Goal: Transaction & Acquisition: Purchase product/service

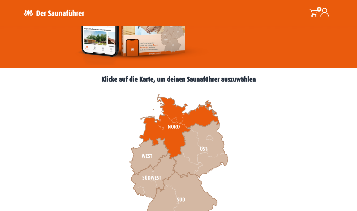
click at [171, 128] on icon at bounding box center [180, 126] width 80 height 64
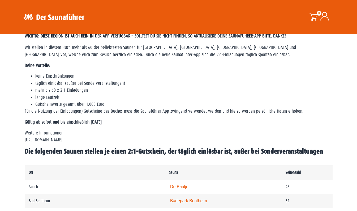
scroll to position [125, 0]
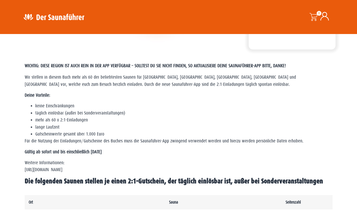
click at [316, 132] on li "Gutscheinwerte gesamt über 1.000 Euro" at bounding box center [183, 134] width 297 height 7
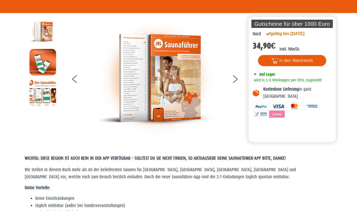
scroll to position [0, 0]
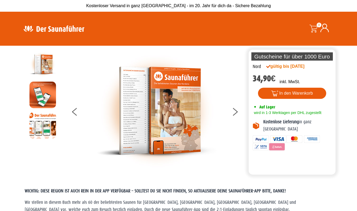
click at [25, 169] on div at bounding box center [43, 104] width 45 height 133
click at [235, 113] on icon at bounding box center [234, 112] width 5 height 3
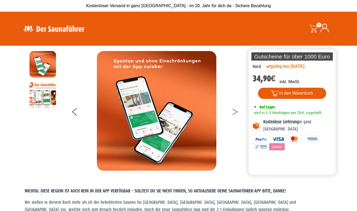
click at [237, 113] on button at bounding box center [238, 112] width 13 height 13
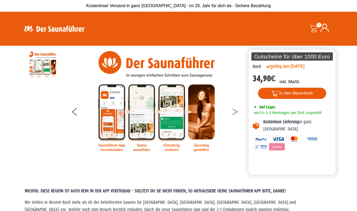
click at [234, 113] on icon at bounding box center [234, 112] width 5 height 3
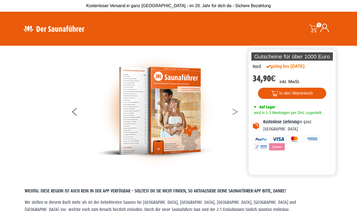
click at [237, 113] on button at bounding box center [238, 112] width 13 height 13
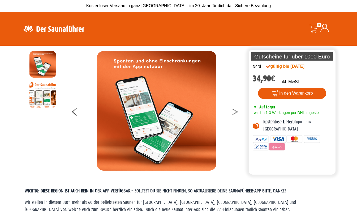
click at [237, 113] on button at bounding box center [238, 112] width 13 height 13
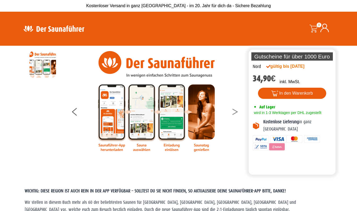
click at [240, 111] on button at bounding box center [238, 112] width 13 height 13
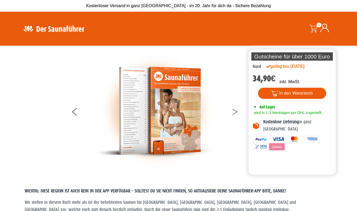
click at [235, 115] on button at bounding box center [238, 112] width 13 height 13
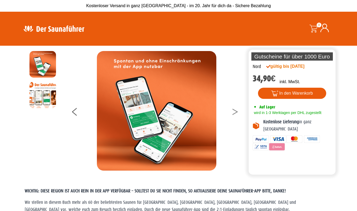
click at [238, 114] on button at bounding box center [238, 112] width 13 height 13
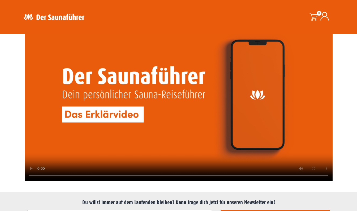
scroll to position [1241, 0]
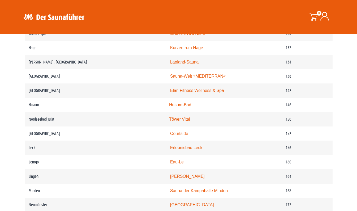
scroll to position [691, 0]
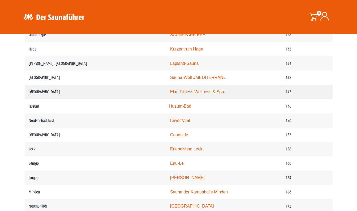
click at [217, 90] on link "Elan Fitness Wellness & Spa" at bounding box center [197, 91] width 54 height 5
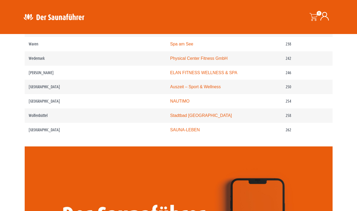
scroll to position [1101, 0]
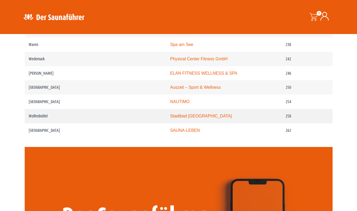
click at [192, 114] on link "Stadtbad Okeraue" at bounding box center [201, 116] width 62 height 5
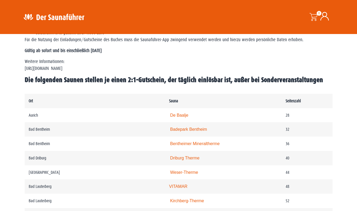
scroll to position [0, 0]
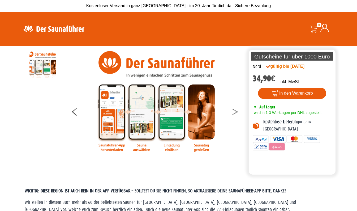
click at [239, 110] on button at bounding box center [238, 112] width 13 height 13
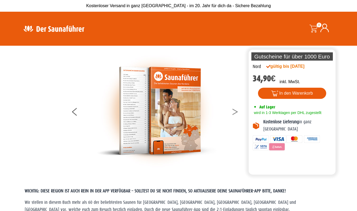
click at [236, 112] on icon at bounding box center [234, 112] width 5 height 3
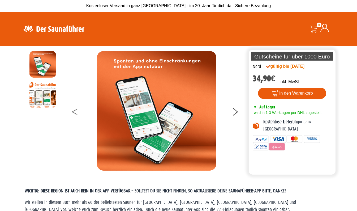
click at [77, 118] on button at bounding box center [78, 112] width 13 height 13
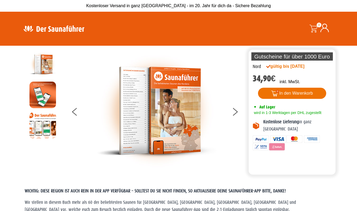
click at [306, 94] on button "In den Warenkorb" at bounding box center [292, 93] width 68 height 11
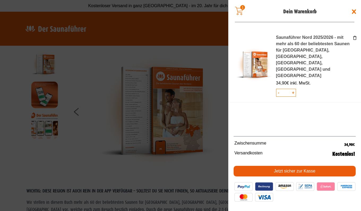
click at [319, 172] on link "Jetzt sicher zur Kasse" at bounding box center [294, 171] width 122 height 11
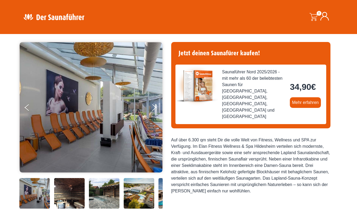
scroll to position [46, 0]
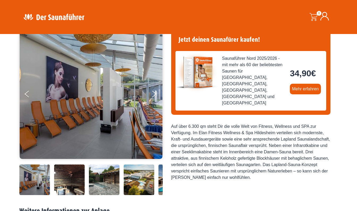
click at [146, 176] on img at bounding box center [139, 179] width 31 height 31
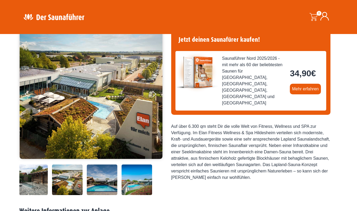
click at [144, 178] on img at bounding box center [136, 179] width 31 height 31
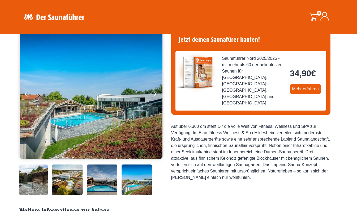
click at [143, 180] on img at bounding box center [136, 179] width 31 height 31
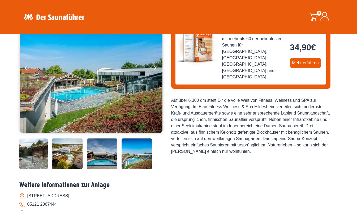
scroll to position [74, 0]
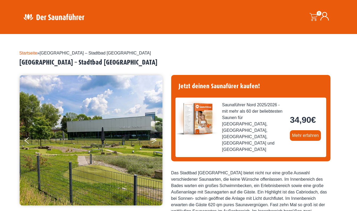
click at [154, 140] on icon "Next" at bounding box center [153, 141] width 5 height 3
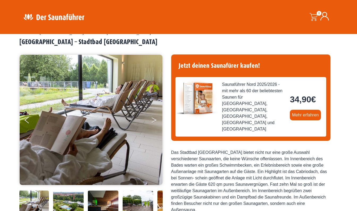
click at [154, 121] on icon "Next" at bounding box center [153, 120] width 5 height 3
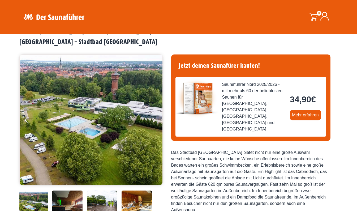
click at [158, 123] on button "Next" at bounding box center [157, 120] width 13 height 13
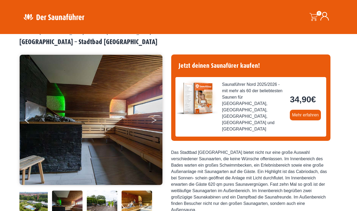
click at [156, 119] on button "Next" at bounding box center [157, 120] width 13 height 13
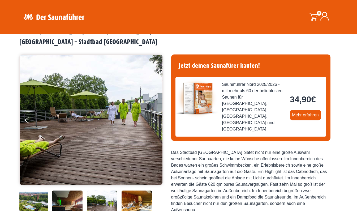
click at [153, 123] on button "Next" at bounding box center [157, 120] width 13 height 13
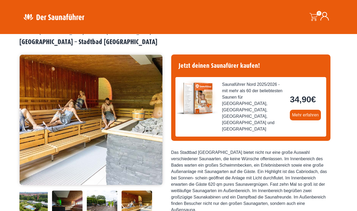
click at [157, 118] on button "Next" at bounding box center [157, 120] width 13 height 13
click at [151, 118] on button "Next" at bounding box center [157, 120] width 13 height 13
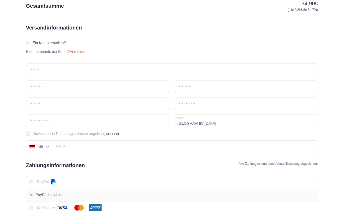
scroll to position [119, 0]
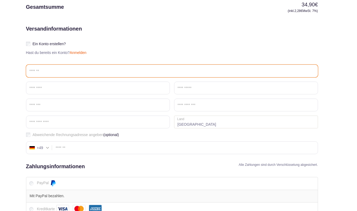
click at [95, 69] on input "Email *" at bounding box center [172, 70] width 292 height 13
type input "**********"
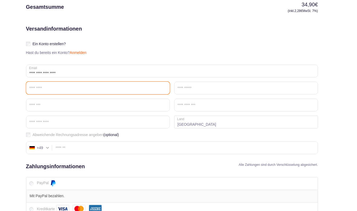
click at [74, 88] on input "Vorname *" at bounding box center [98, 87] width 144 height 13
type input "****"
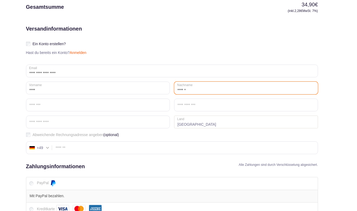
type input "******"
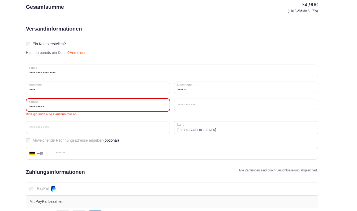
click at [77, 108] on input "**********" at bounding box center [98, 104] width 144 height 13
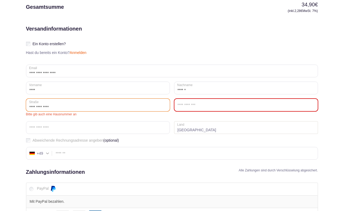
type input "**********"
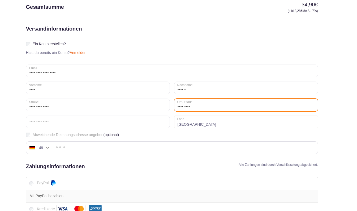
type input "*********"
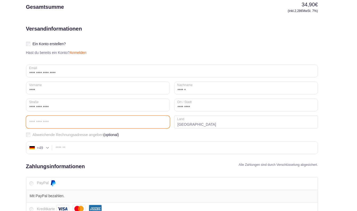
click at [55, 128] on input "Postleitzahl *" at bounding box center [98, 121] width 144 height 13
type input "*****"
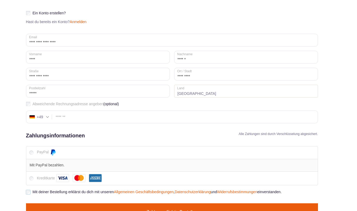
scroll to position [175, 0]
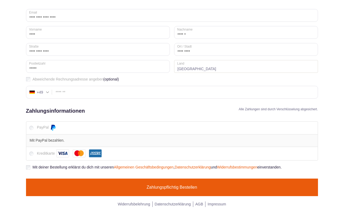
click at [303, 186] on button "Zahlungspflichtig bestellen" at bounding box center [172, 187] width 292 height 18
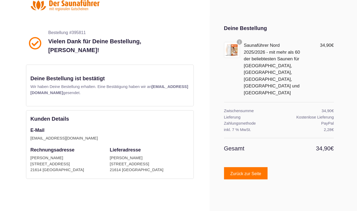
scroll to position [18, 0]
